Goal: Information Seeking & Learning: Learn about a topic

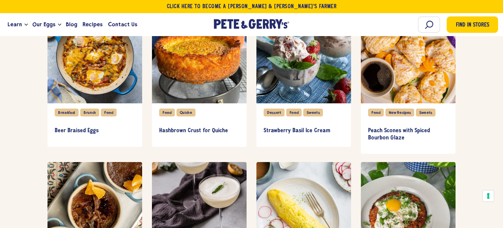
scroll to position [448, 0]
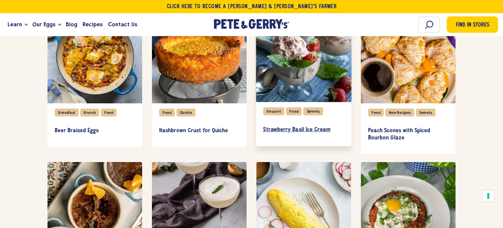
click at [302, 129] on h3 "Strawberry Basil Ice Cream" at bounding box center [303, 129] width 81 height 7
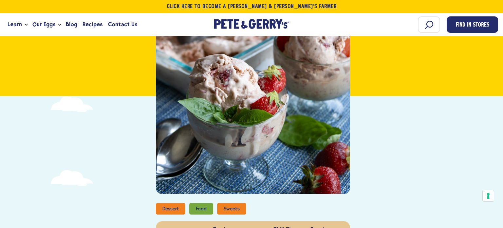
scroll to position [116, 0]
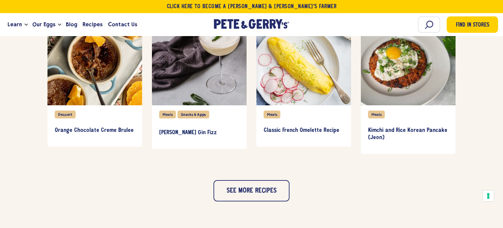
scroll to position [601, 0]
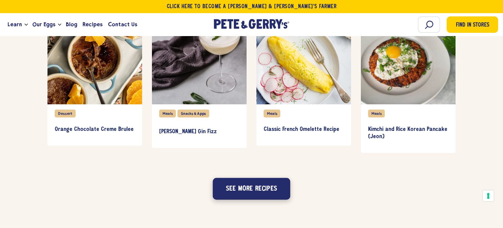
click at [268, 189] on button "See more recipes" at bounding box center [252, 188] width 78 height 22
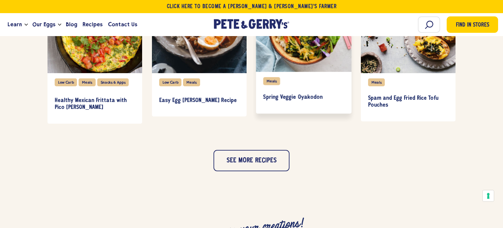
scroll to position [939, 0]
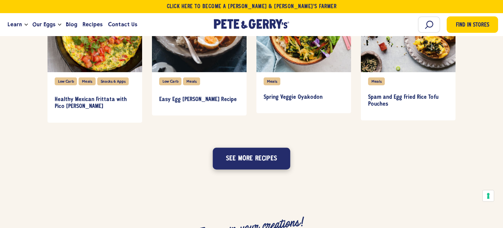
click at [240, 158] on button "See more recipes" at bounding box center [252, 158] width 78 height 22
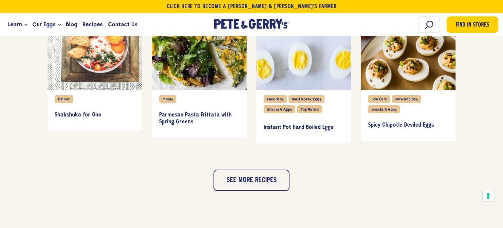
scroll to position [1231, 0]
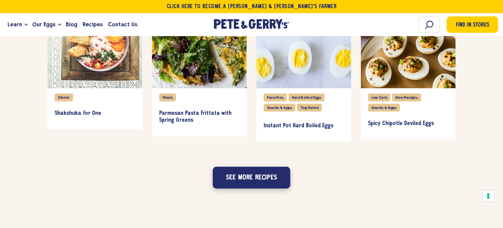
click at [243, 181] on button "See more recipes" at bounding box center [252, 178] width 78 height 22
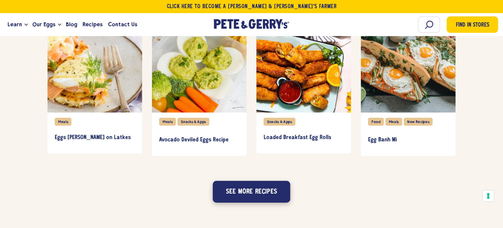
scroll to position [1511, 0]
click at [246, 192] on button "See more recipes" at bounding box center [252, 191] width 78 height 22
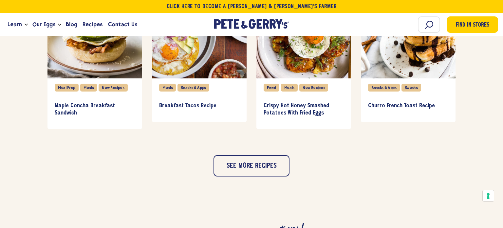
scroll to position [1847, 0]
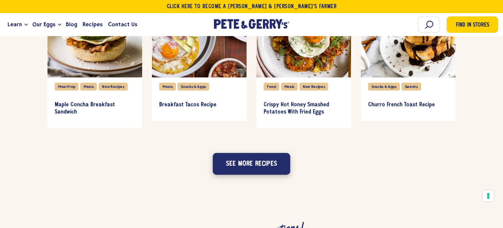
click at [252, 164] on button "See more recipes" at bounding box center [252, 164] width 78 height 22
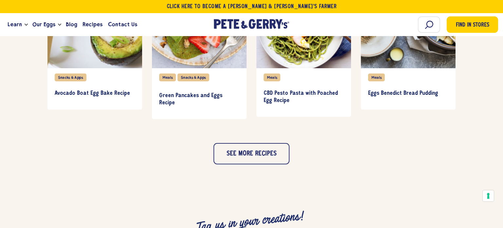
scroll to position [2163, 0]
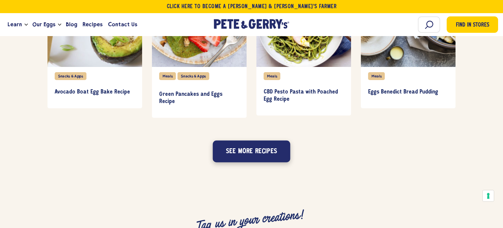
click at [244, 157] on button "See more recipes" at bounding box center [252, 151] width 78 height 22
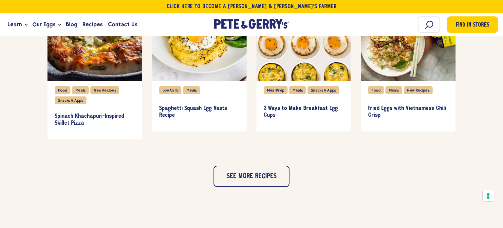
scroll to position [2456, 0]
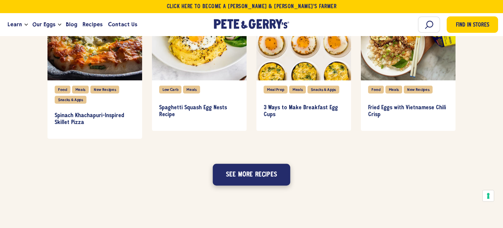
click at [246, 172] on button "See more recipes" at bounding box center [252, 174] width 78 height 22
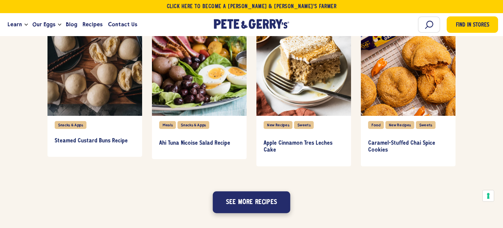
scroll to position [2729, 0]
click at [253, 205] on button "See more recipes" at bounding box center [252, 202] width 78 height 22
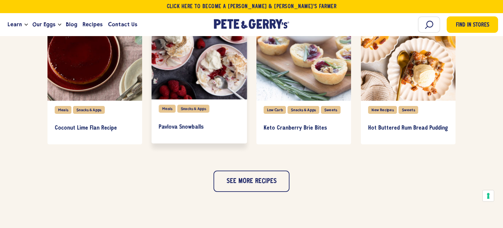
scroll to position [3054, 0]
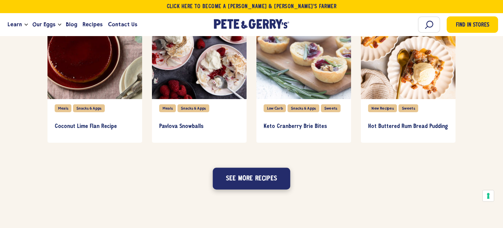
click at [243, 182] on button "See more recipes" at bounding box center [252, 178] width 78 height 22
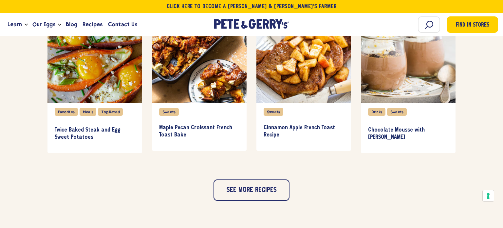
scroll to position [3350, 0]
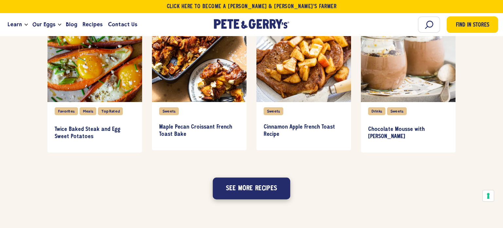
click at [248, 191] on button "See more recipes" at bounding box center [252, 188] width 78 height 22
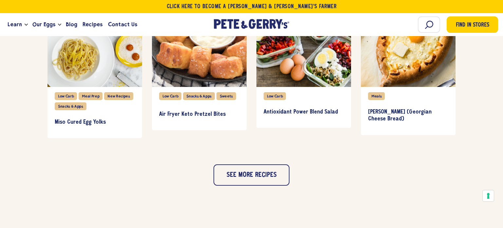
scroll to position [3673, 0]
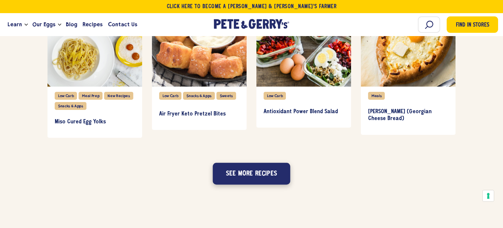
click at [255, 177] on button "See more recipes" at bounding box center [252, 174] width 78 height 22
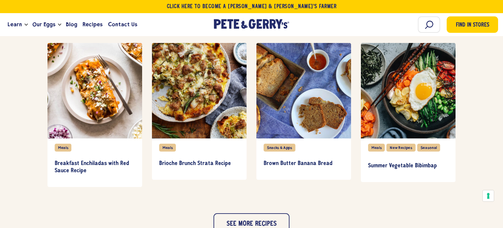
scroll to position [3931, 0]
